Goal: Information Seeking & Learning: Learn about a topic

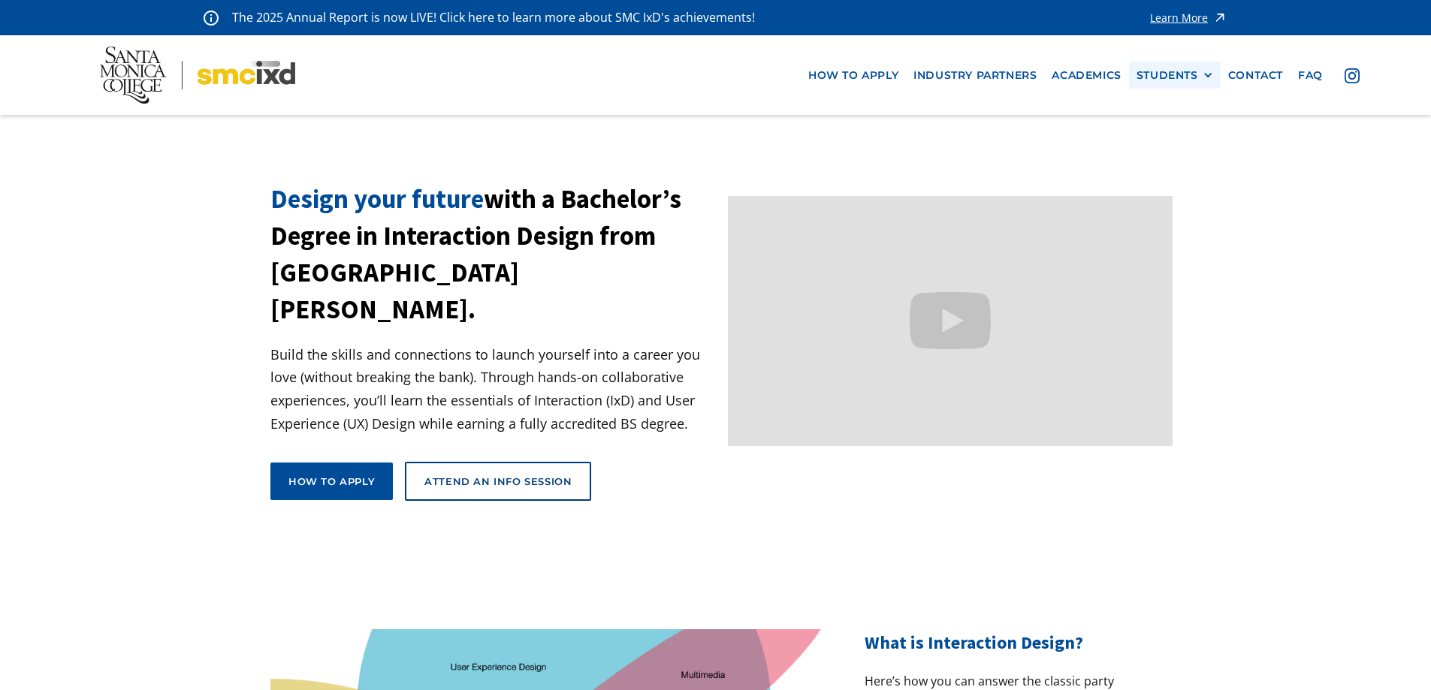
click at [1188, 76] on div "STUDENTS" at bounding box center [1167, 75] width 62 height 13
click at [1185, 131] on link "Current Students" at bounding box center [1203, 130] width 135 height 28
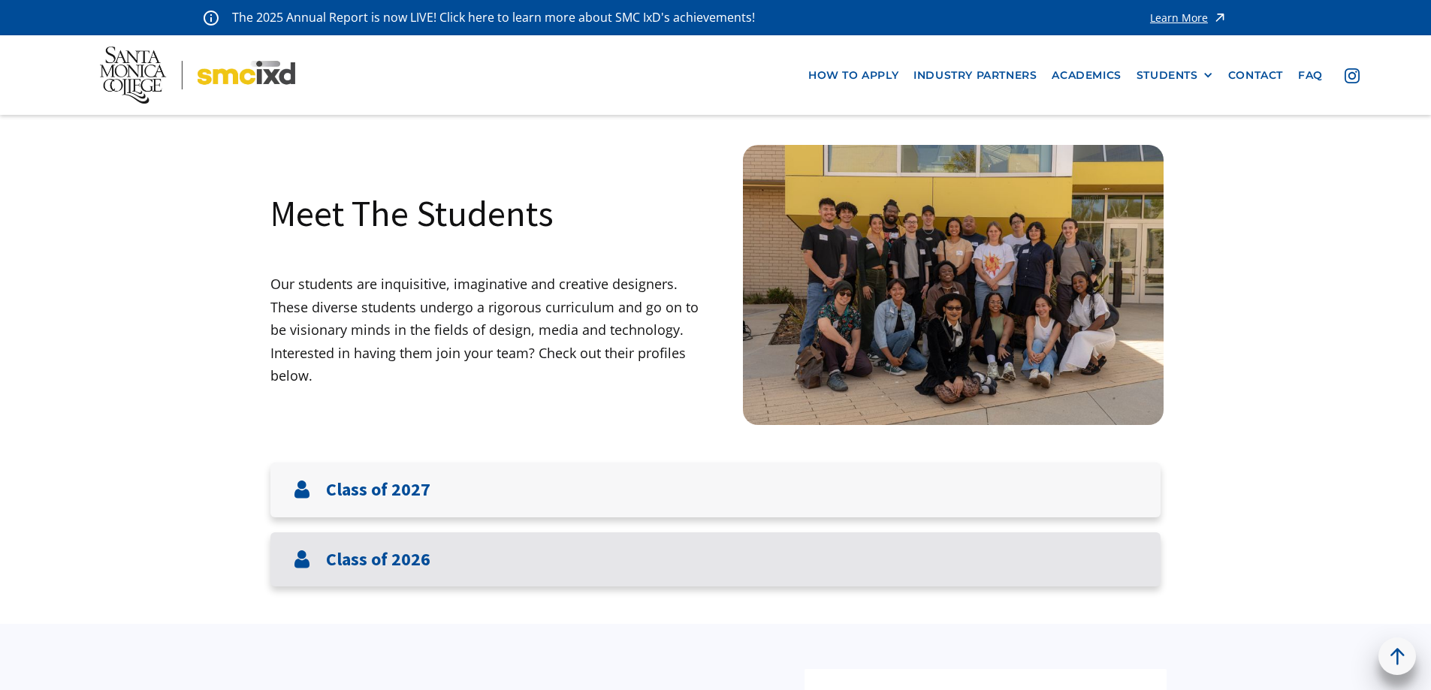
click at [452, 562] on div "Class of 2026" at bounding box center [715, 560] width 890 height 55
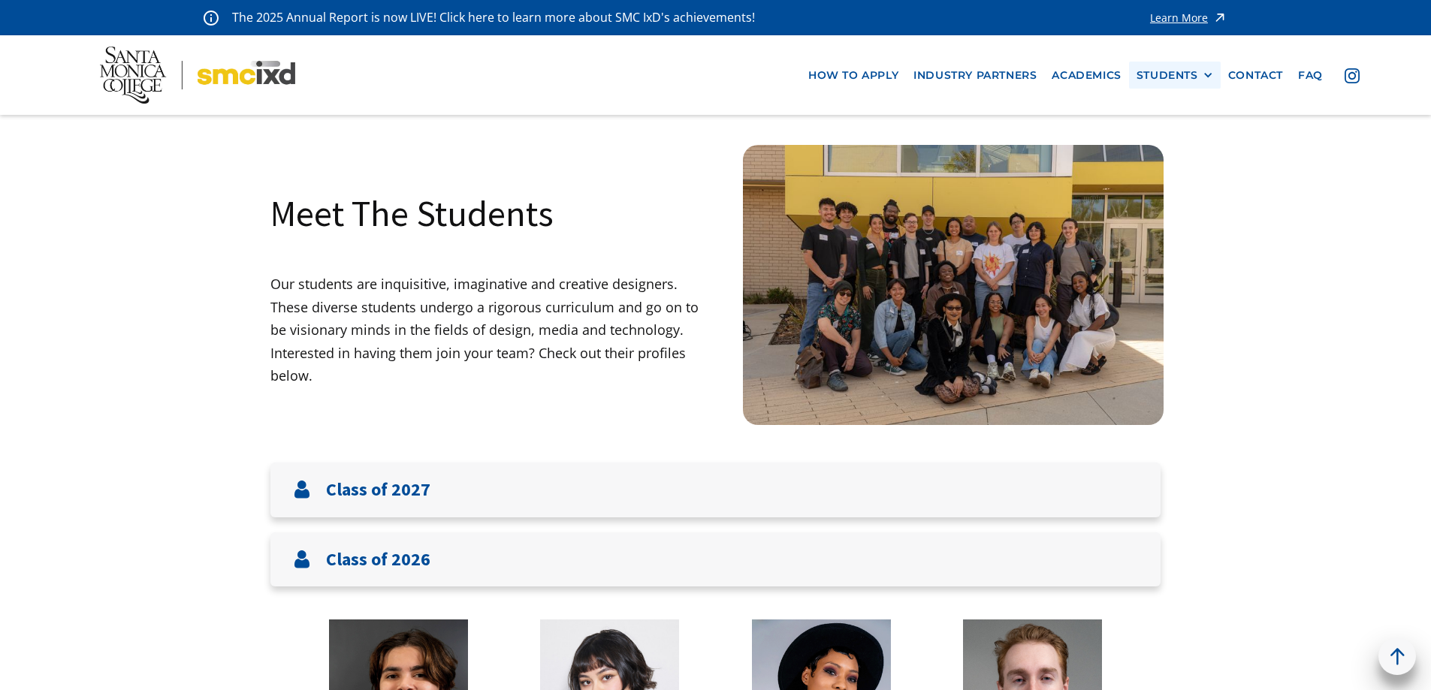
click at [1170, 75] on div "STUDENTS" at bounding box center [1167, 75] width 62 height 13
click at [1176, 158] on link "Alumni" at bounding box center [1203, 158] width 135 height 28
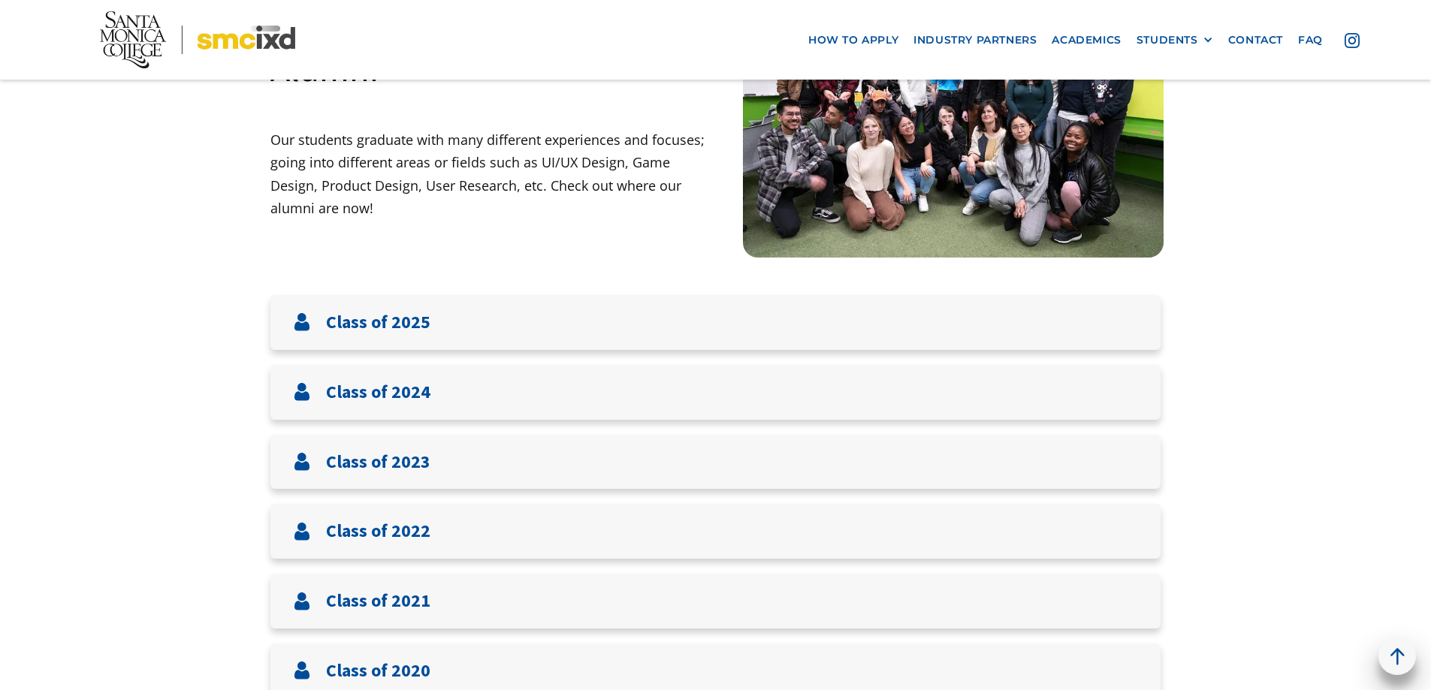
scroll to position [150, 0]
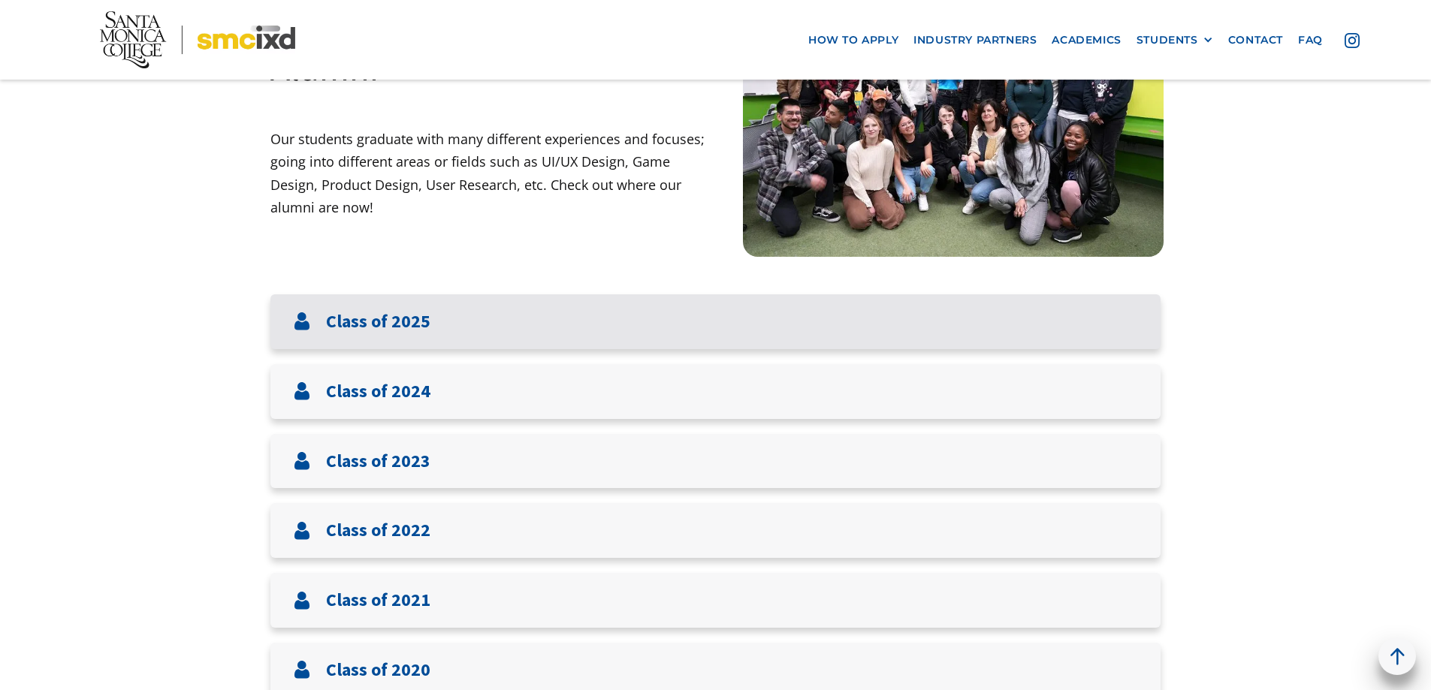
click at [391, 333] on h3 "Class of 2025" at bounding box center [378, 322] width 104 height 22
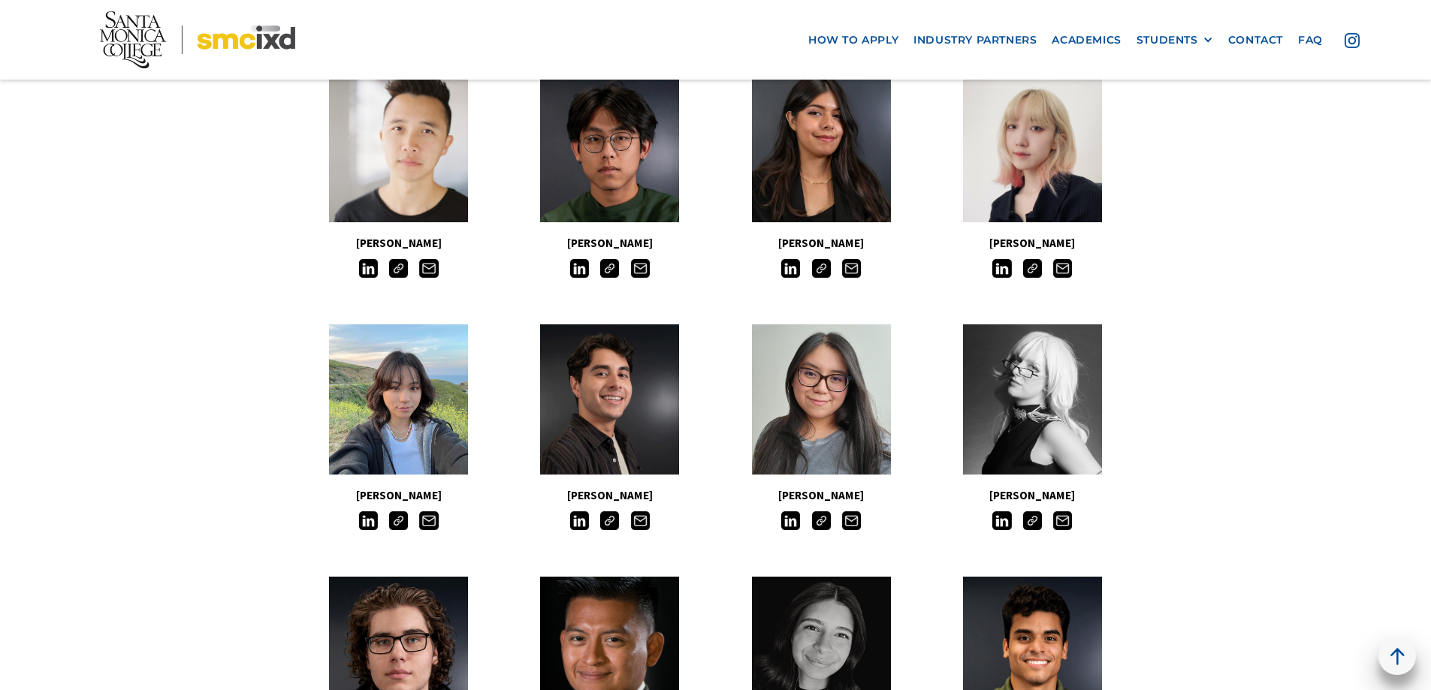
scroll to position [451, 0]
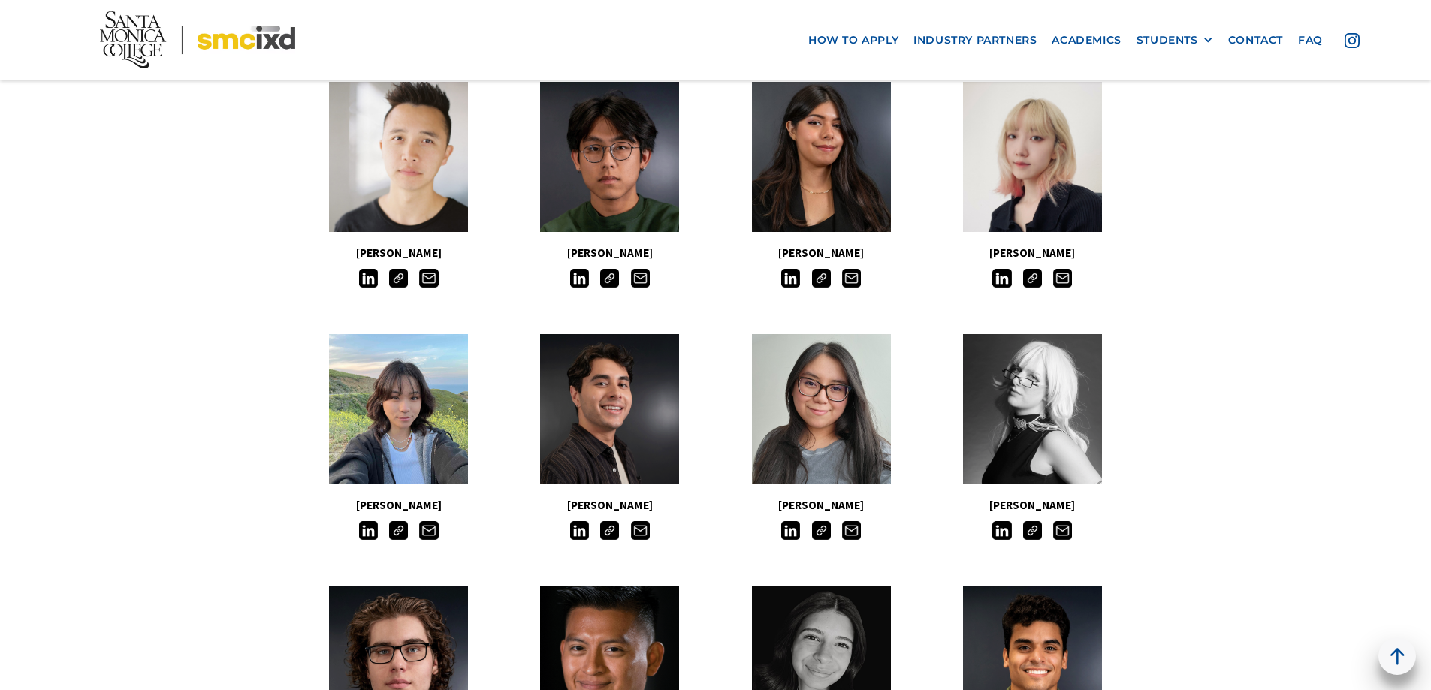
click at [1038, 279] on img at bounding box center [1032, 278] width 19 height 19
